Goal: Find specific page/section: Find specific page/section

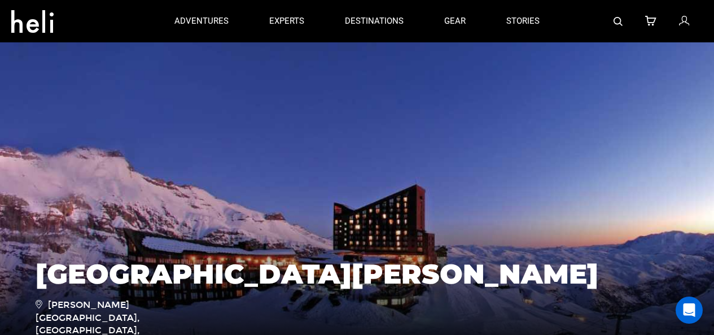
click at [36, 310] on icon at bounding box center [39, 303] width 7 height 13
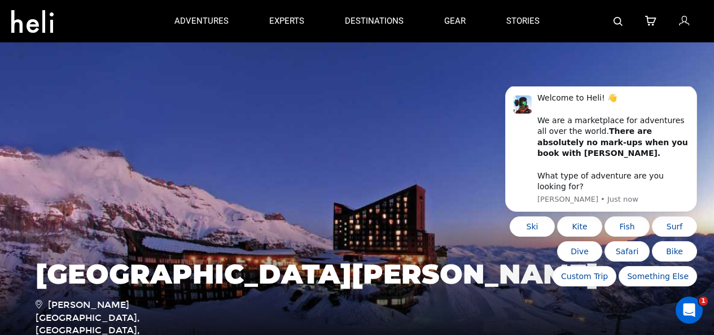
click at [513, 331] on div "Hotel Valle Nevado Valle Nevado Ski Resort, Lo Barnechea, Chile 4 Day Adventure" at bounding box center [357, 307] width 660 height 121
click at [269, 7] on link "experts" at bounding box center [286, 21] width 35 height 42
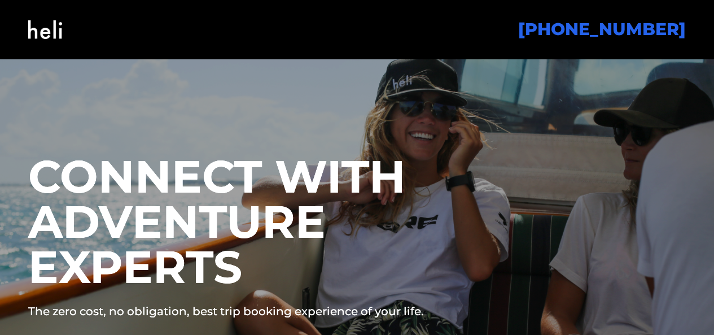
click at [181, 319] on p "The zero cost, no obligation, best trip booking experience of your life." at bounding box center [271, 311] width 487 height 16
click at [386, 319] on p "The zero cost, no obligation, best trip booking experience of your life." at bounding box center [271, 311] width 487 height 16
click at [212, 319] on p "The zero cost, no obligation, best trip booking experience of your life." at bounding box center [271, 311] width 487 height 16
click at [208, 319] on p "The zero cost, no obligation, best trip booking experience of your life." at bounding box center [271, 311] width 487 height 16
click at [566, 332] on div "CONNECT WITH ADVENTURE EXPERTS The zero cost, no obligation, best trip booking …" at bounding box center [357, 262] width 680 height 280
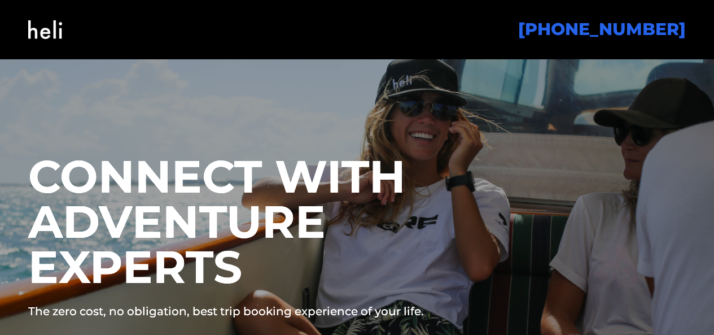
click at [188, 319] on p "The zero cost, no obligation, best trip booking experience of your life." at bounding box center [271, 311] width 487 height 16
click at [404, 319] on p "The zero cost, no obligation, best trip booking experience of your life." at bounding box center [271, 311] width 487 height 16
click at [239, 319] on p "The zero cost, no obligation, best trip booking experience of your life." at bounding box center [271, 311] width 487 height 16
click at [223, 319] on p "The zero cost, no obligation, best trip booking experience of your life." at bounding box center [271, 311] width 487 height 16
click at [174, 319] on p "The zero cost, no obligation, best trip booking experience of your life." at bounding box center [271, 311] width 487 height 16
